Goal: Information Seeking & Learning: Learn about a topic

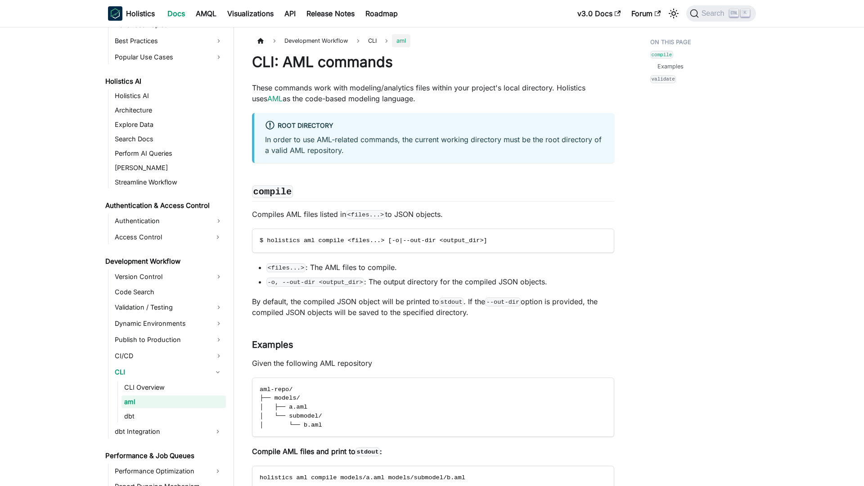
scroll to position [430, 0]
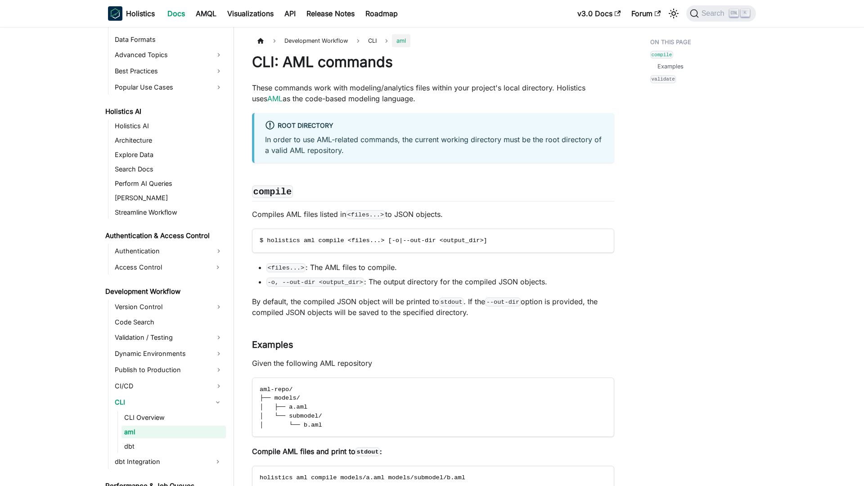
scroll to position [430, 0]
